Goal: Task Accomplishment & Management: Use online tool/utility

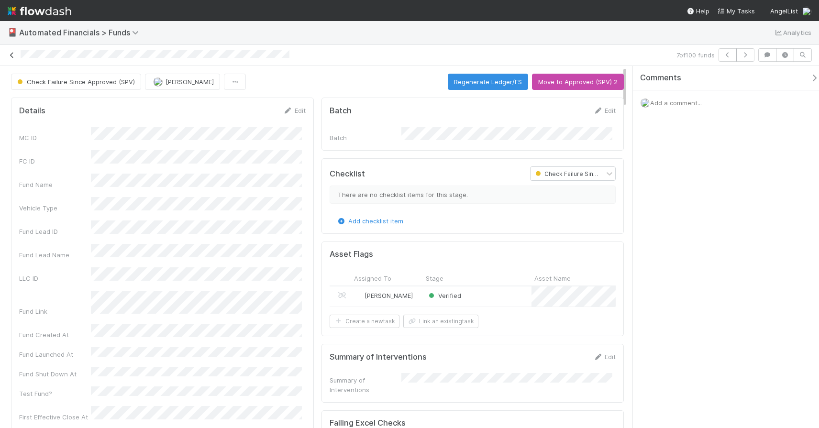
click at [9, 57] on icon at bounding box center [12, 55] width 10 height 6
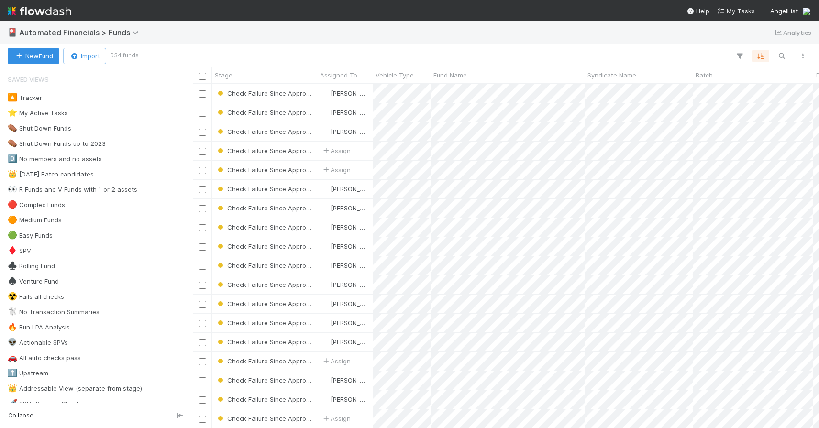
scroll to position [337, 619]
click at [785, 62] on div "New Fund Import 634 funds" at bounding box center [409, 55] width 819 height 23
click at [784, 58] on icon "button" at bounding box center [782, 56] width 10 height 9
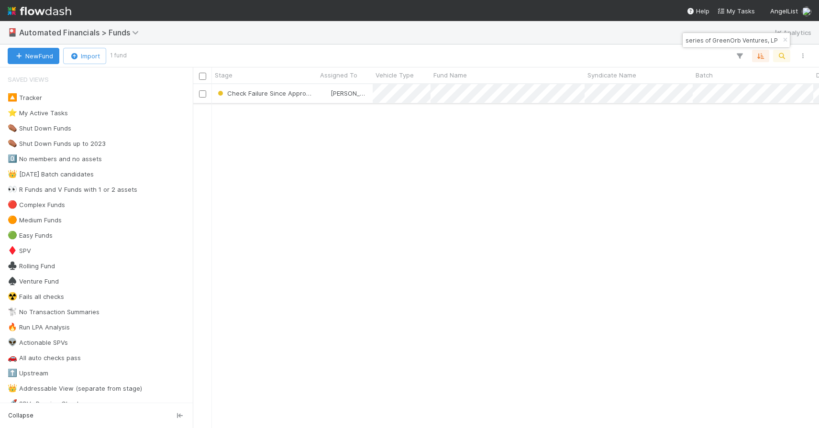
type input "RU-0829 Fund I, a series of GreenOrb Ventures, LP"
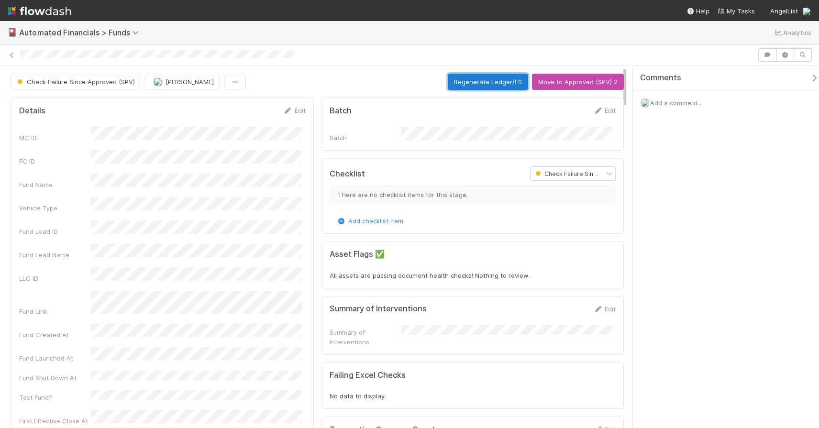
click at [493, 82] on button "Regenerate Ledger/FS" at bounding box center [488, 82] width 80 height 16
click at [769, 56] on icon "button" at bounding box center [768, 55] width 10 height 6
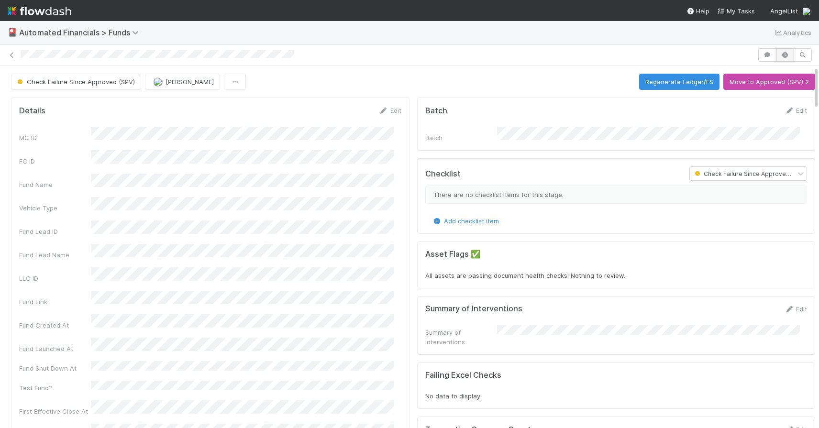
click at [776, 56] on button "button" at bounding box center [785, 54] width 18 height 13
